Goal: Go to known website: Access a specific website the user already knows

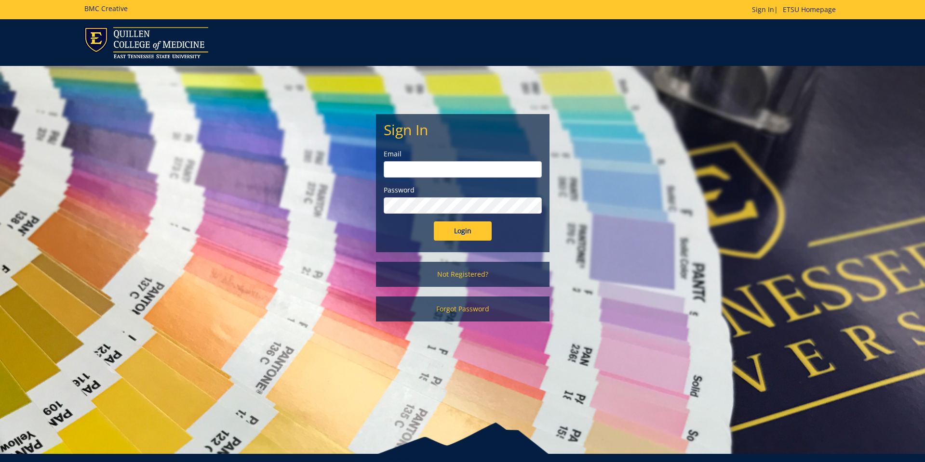
scroll to position [0, 0]
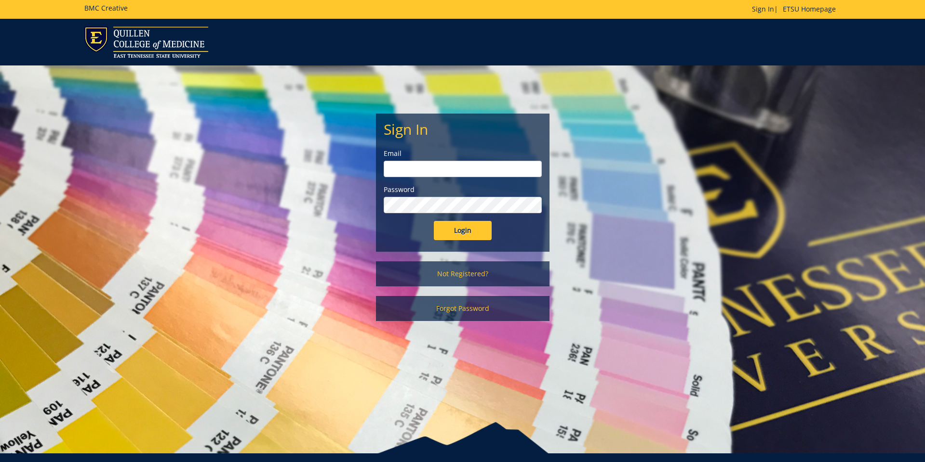
type input "ares@etsu.edu"
click at [465, 229] on input "Login" at bounding box center [463, 230] width 58 height 19
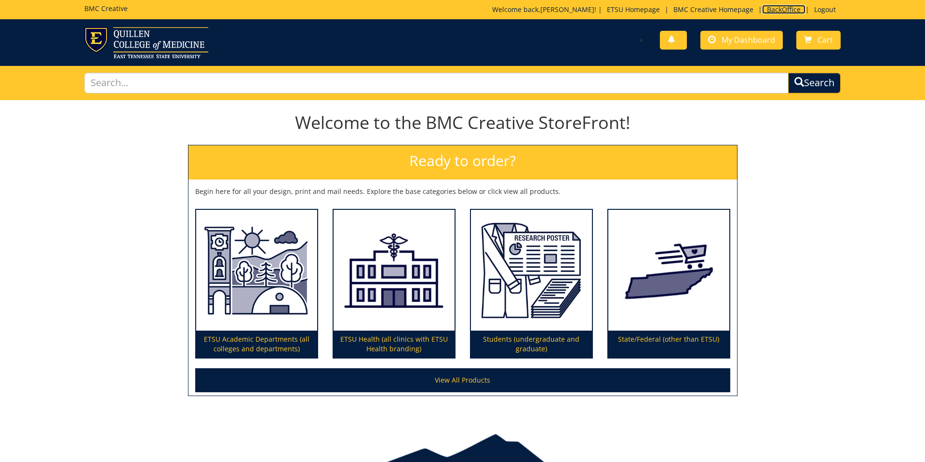
click at [777, 5] on link "BackOffice" at bounding box center [783, 9] width 43 height 9
